Goal: Task Accomplishment & Management: Manage account settings

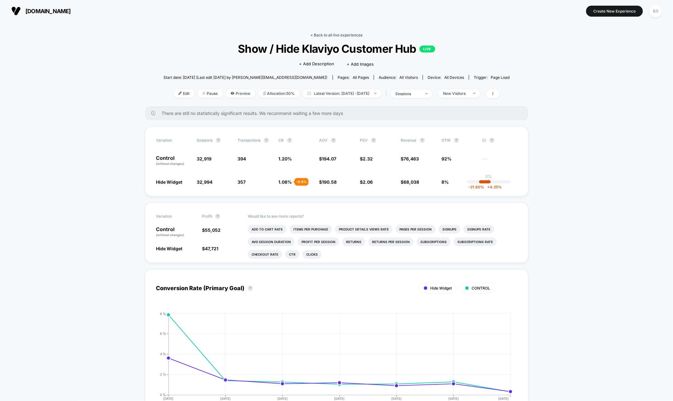
click at [316, 35] on link "< Back to all live experiences" at bounding box center [337, 35] width 52 height 5
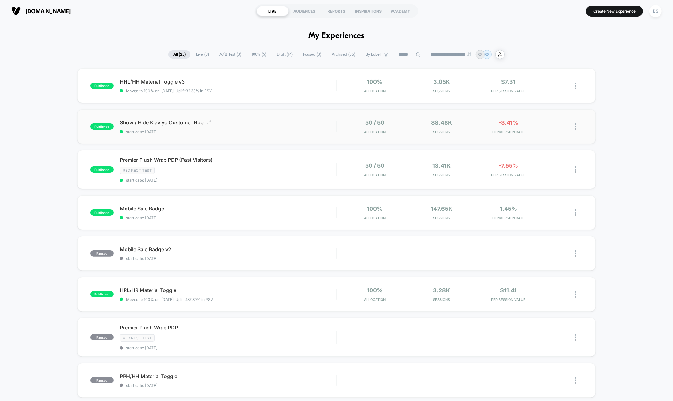
click at [304, 132] on span "start date: [DATE]" at bounding box center [228, 131] width 217 height 5
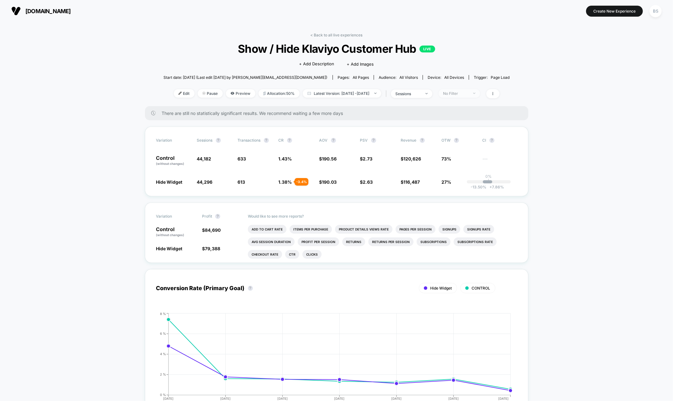
click at [467, 92] on div "No Filter" at bounding box center [456, 93] width 25 height 5
click at [463, 143] on div "Returning Visitors" at bounding box center [463, 141] width 46 height 6
click at [461, 187] on button "Save" at bounding box center [468, 184] width 57 height 10
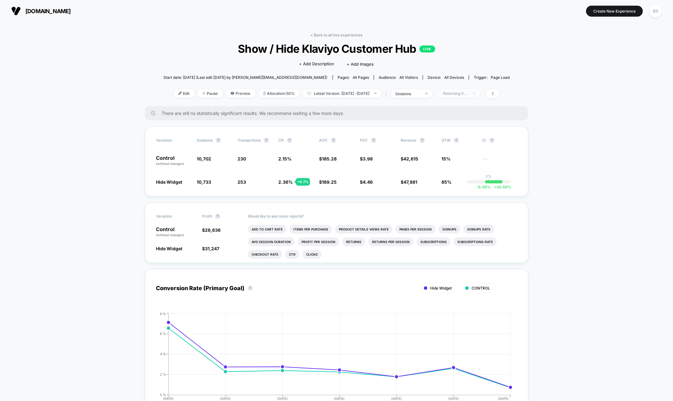
click at [469, 91] on div "Returning Visitors" at bounding box center [456, 93] width 25 height 5
drag, startPoint x: 460, startPoint y: 129, endPoint x: 458, endPoint y: 148, distance: 19.6
click at [457, 148] on div "Mobile Visitors ? Desktop Visitors ? Returning Visitors ? New Visitors ? No Fil…" at bounding box center [468, 151] width 77 height 96
click at [458, 154] on span "New Visitors" at bounding box center [463, 153] width 26 height 5
click at [461, 187] on button "Save" at bounding box center [468, 184] width 57 height 10
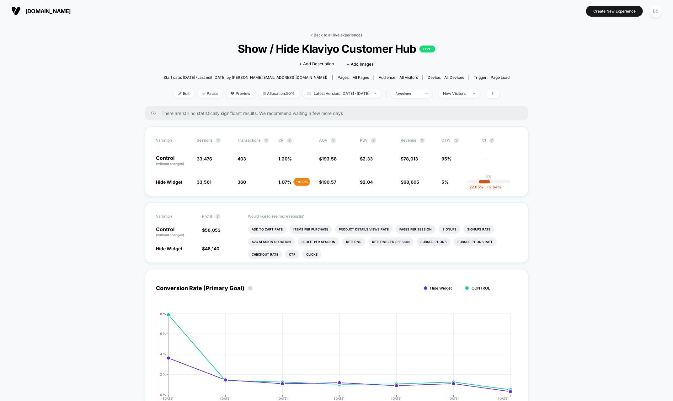
click at [315, 33] on link "< Back to all live experiences" at bounding box center [337, 35] width 52 height 5
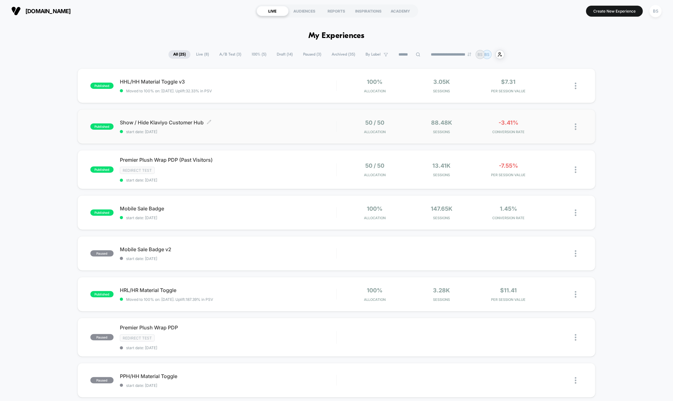
scroll to position [14, 0]
